Goal: Information Seeking & Learning: Learn about a topic

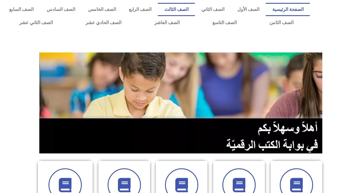
click at [191, 9] on link "الصف الثالث" at bounding box center [176, 9] width 37 height 13
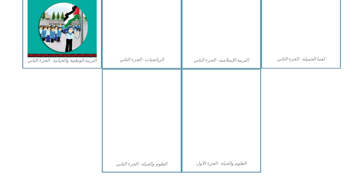
scroll to position [320, 0]
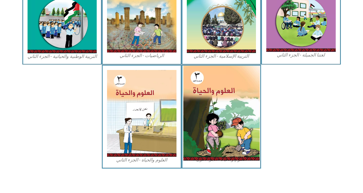
click at [217, 105] on img at bounding box center [221, 113] width 76 height 95
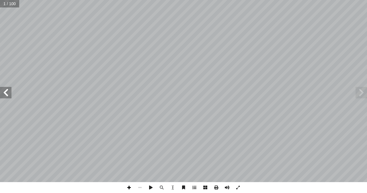
click at [131, 189] on span at bounding box center [129, 187] width 11 height 11
click at [195, 188] on span at bounding box center [194, 187] width 11 height 11
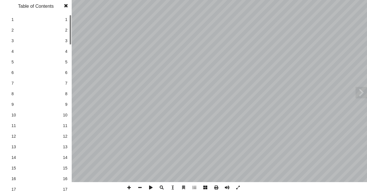
click at [67, 188] on span "17" at bounding box center [65, 190] width 5 height 6
drag, startPoint x: 129, startPoint y: 188, endPoint x: 129, endPoint y: 184, distance: 4.3
click at [129, 187] on span at bounding box center [129, 187] width 11 height 11
